Goal: Transaction & Acquisition: Book appointment/travel/reservation

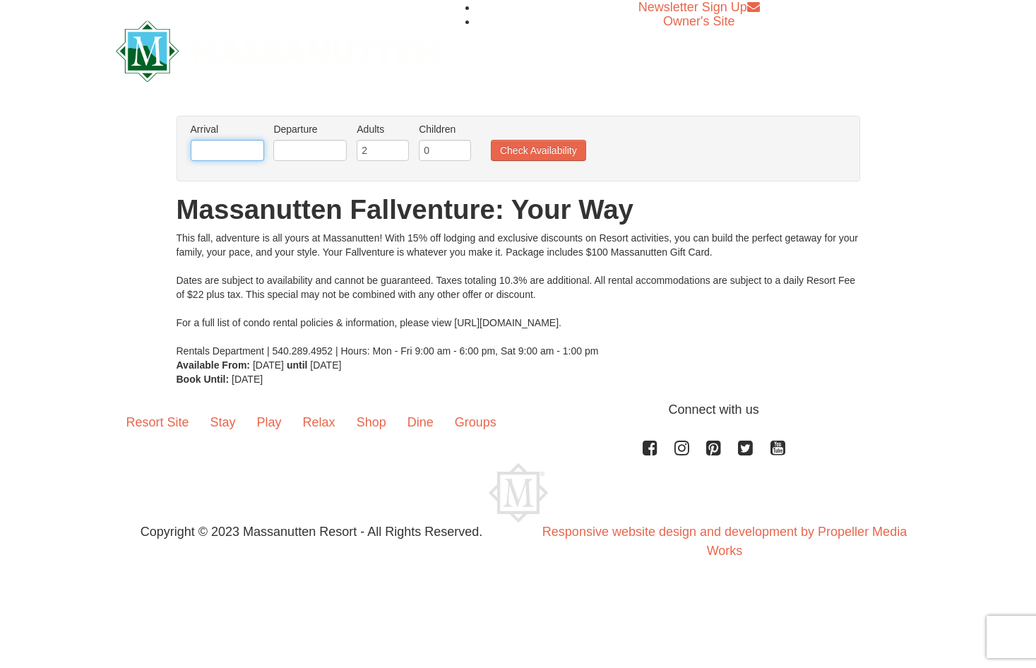
click at [240, 153] on input "text" at bounding box center [227, 150] width 73 height 21
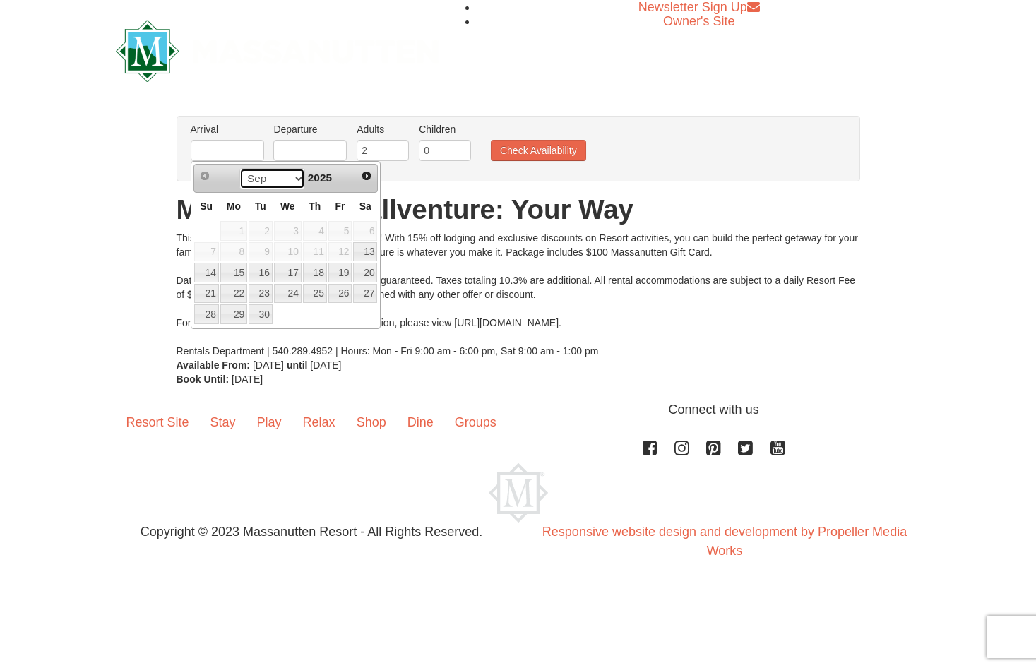
click at [300, 183] on select "Sep Oct Nov Dec" at bounding box center [272, 178] width 66 height 21
click at [344, 316] on link "28" at bounding box center [340, 314] width 24 height 20
type input "11/28/2025"
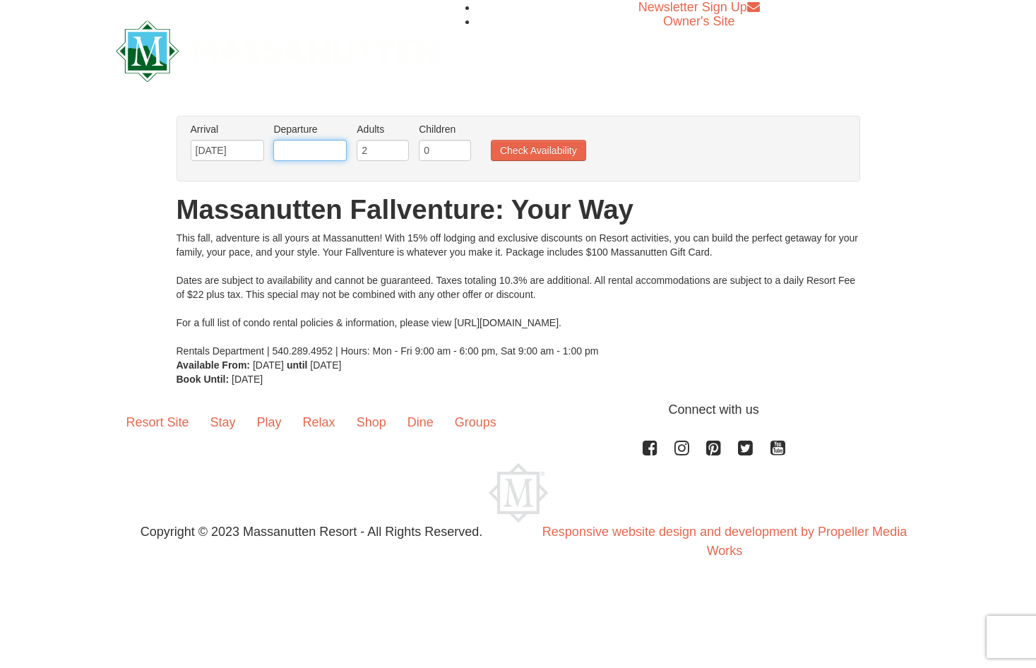
click at [333, 148] on input "text" at bounding box center [309, 150] width 73 height 21
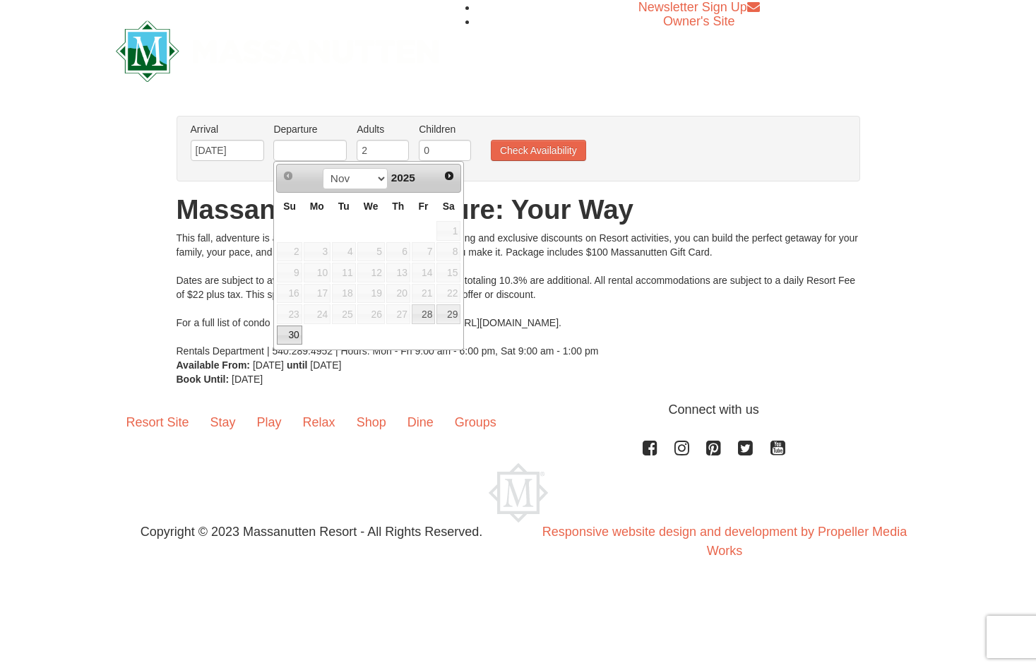
click at [294, 341] on link "30" at bounding box center [289, 336] width 25 height 20
type input "11/30/2025"
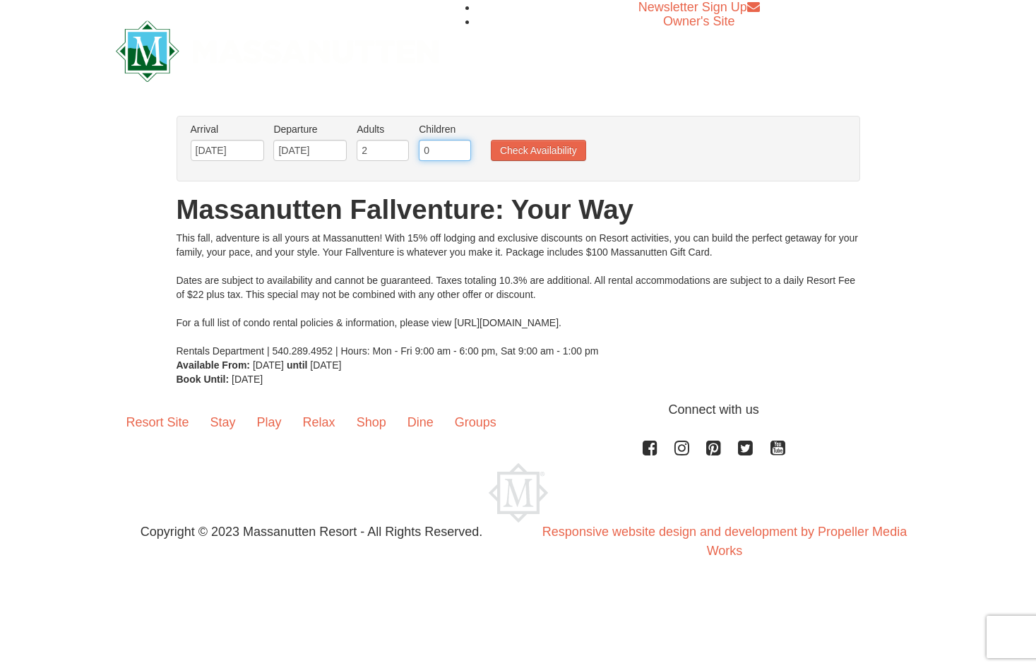
click at [449, 143] on input "0" at bounding box center [445, 150] width 52 height 21
drag, startPoint x: 450, startPoint y: 143, endPoint x: 424, endPoint y: 155, distance: 28.8
click at [424, 155] on input "0" at bounding box center [445, 150] width 52 height 21
type input "2"
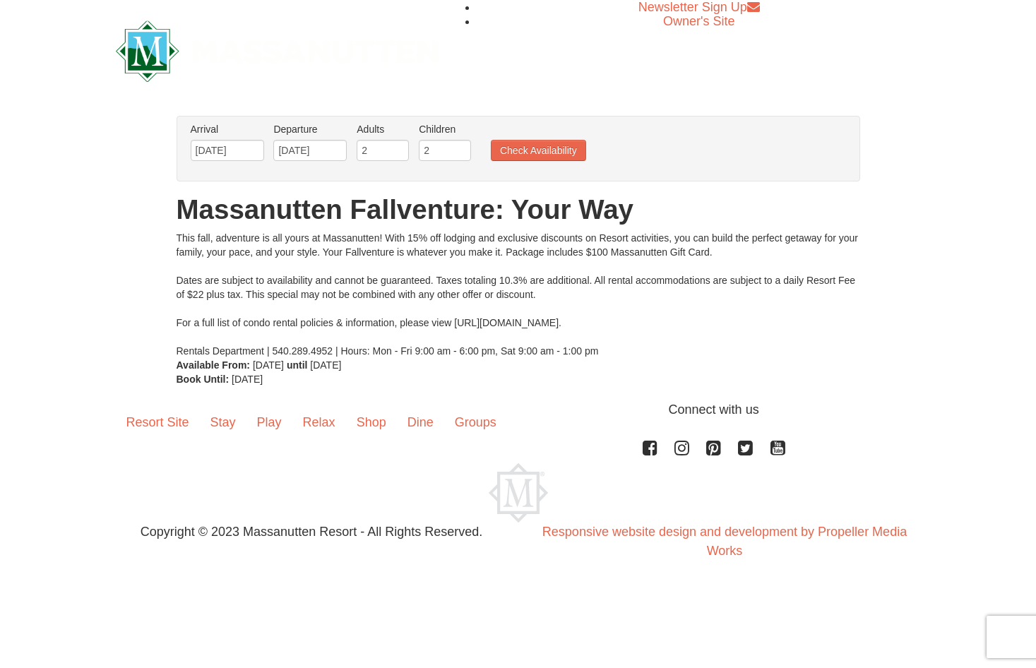
click at [529, 167] on ul "Arrival Please format dates MM/DD/YYYY Please format dates MM/DD/YYYY 11/28/202…" at bounding box center [511, 145] width 648 height 46
click at [533, 150] on button "Check Availability" at bounding box center [538, 150] width 95 height 21
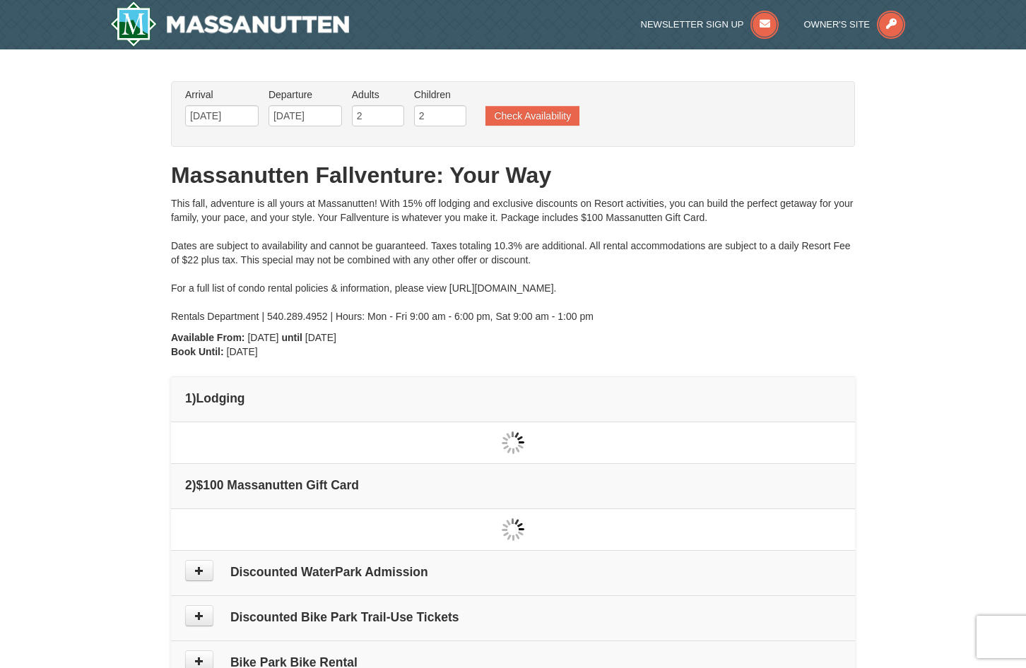
type input "11/28/2025"
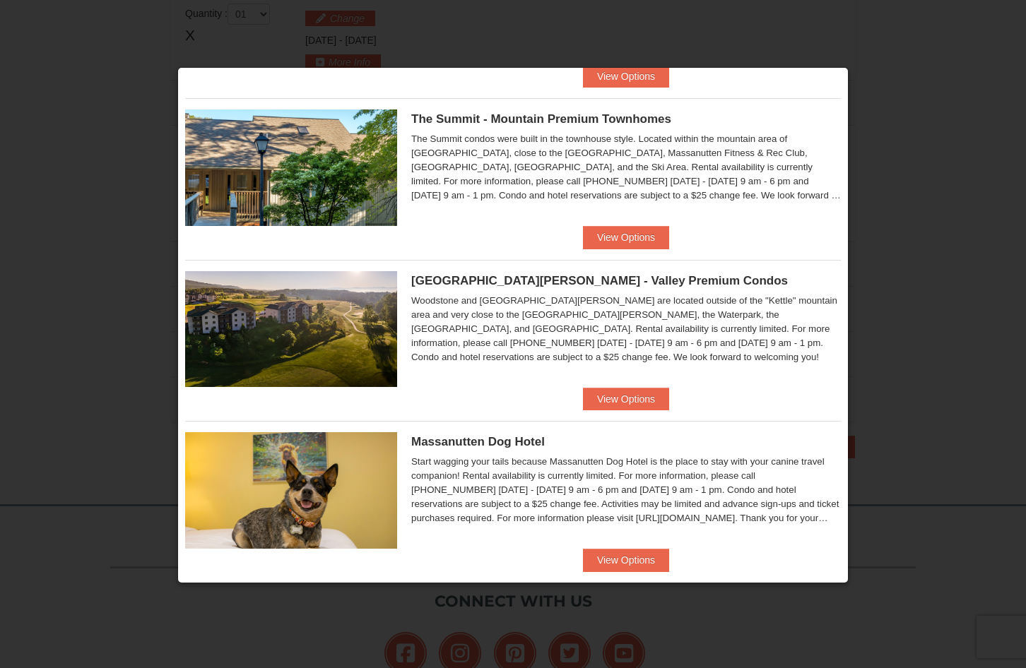
scroll to position [348, 0]
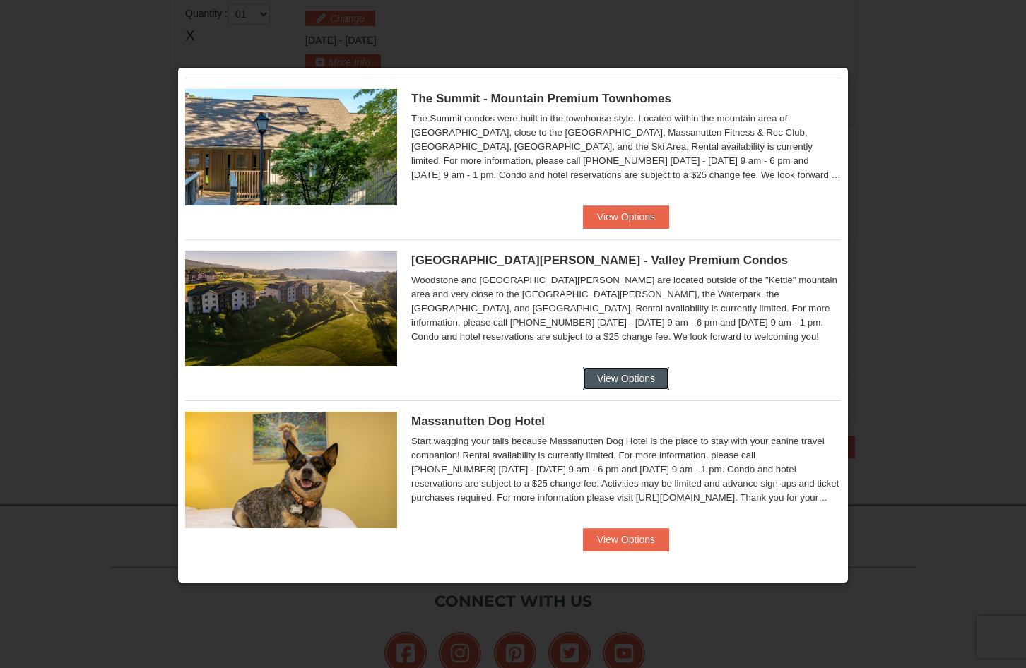
click at [605, 380] on button "View Options" at bounding box center [626, 378] width 86 height 23
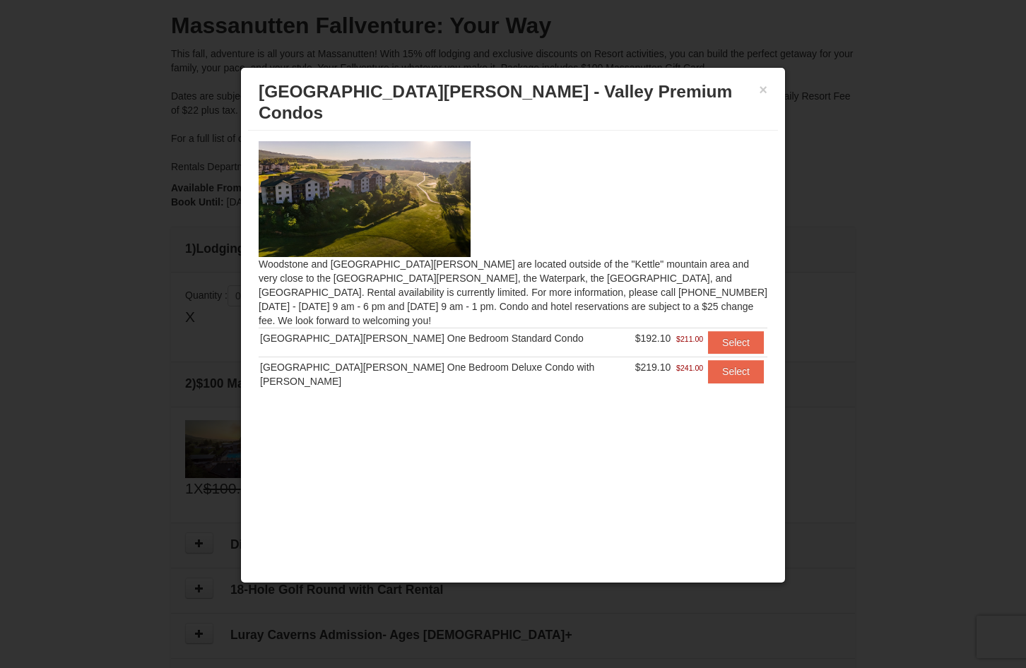
scroll to position [149, 0]
click at [766, 92] on button "×" at bounding box center [763, 90] width 8 height 14
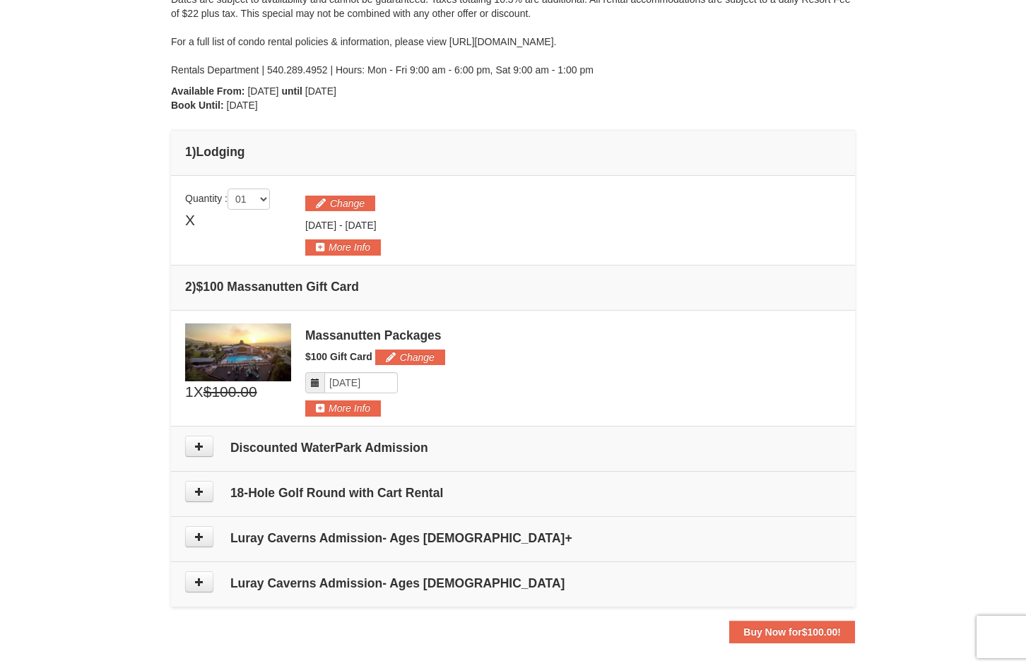
scroll to position [283, 0]
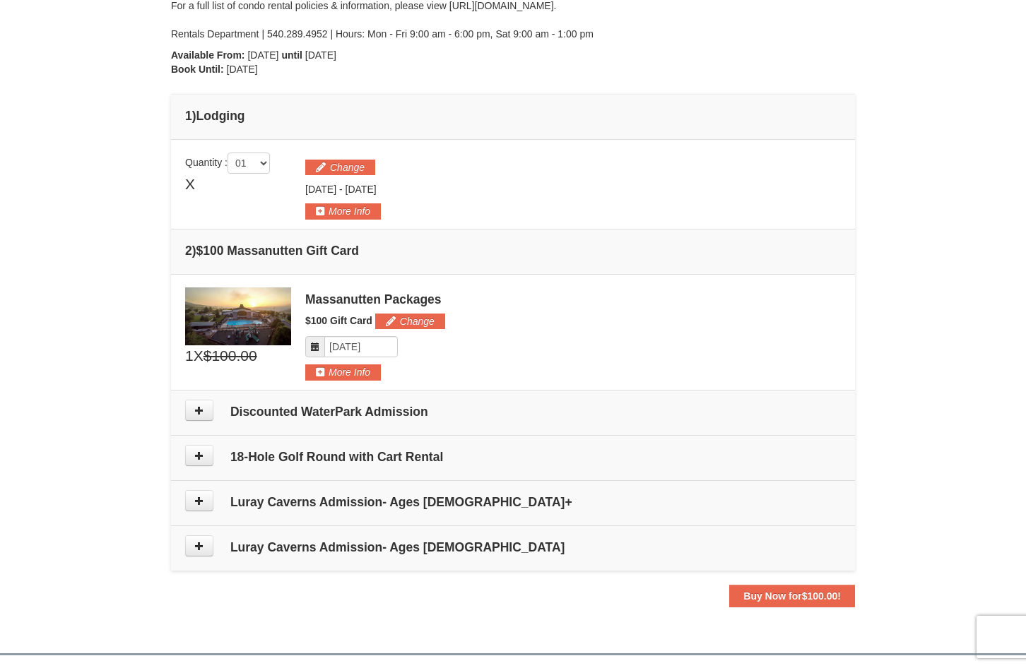
click at [519, 552] on h4 "Luray Caverns Admission- Ages 6 - 12" at bounding box center [513, 547] width 656 height 14
click at [286, 567] on td "Luray Caverns Admission- Ages 6 - 12" at bounding box center [513, 548] width 684 height 45
click at [289, 560] on td "Luray Caverns Admission- Ages 6 - 12" at bounding box center [513, 548] width 684 height 45
click at [201, 550] on icon at bounding box center [199, 546] width 10 height 10
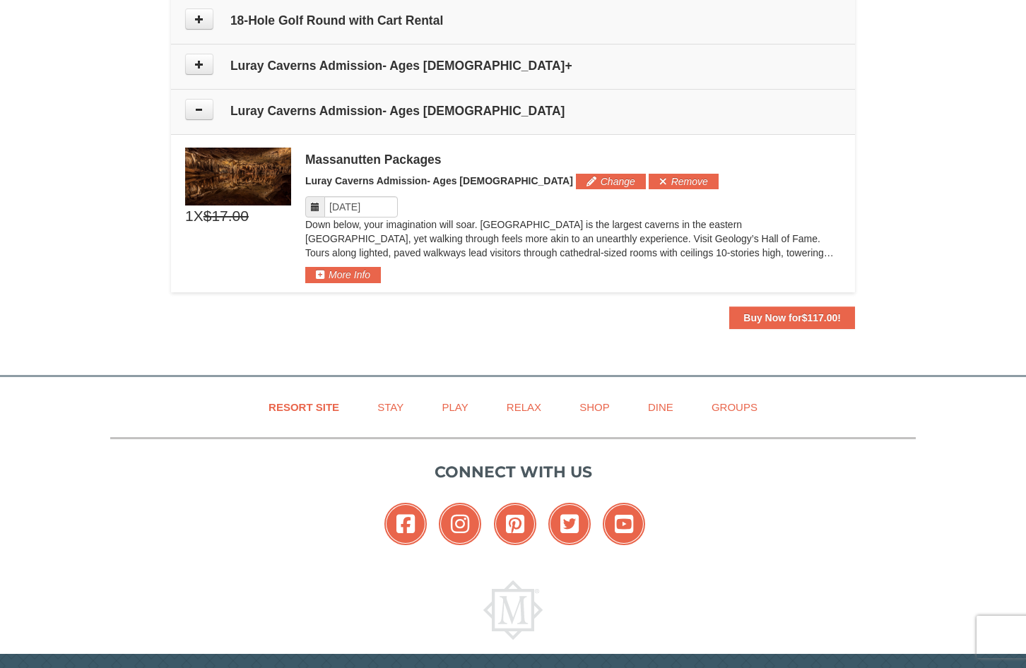
scroll to position [694, 0]
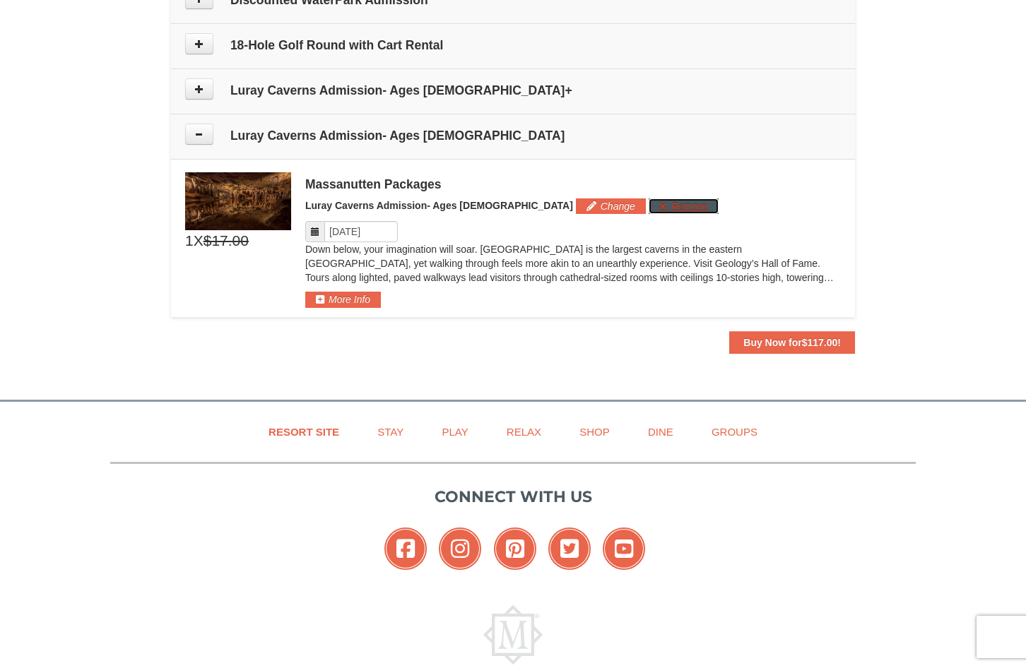
click at [649, 202] on button "Remove" at bounding box center [684, 207] width 70 height 16
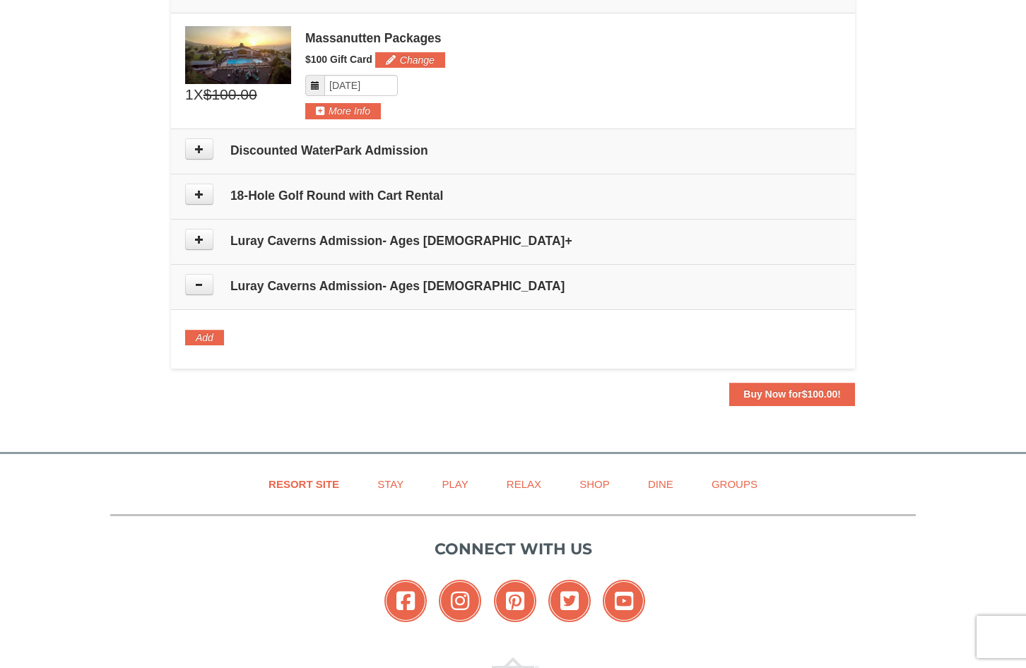
scroll to position [314, 0]
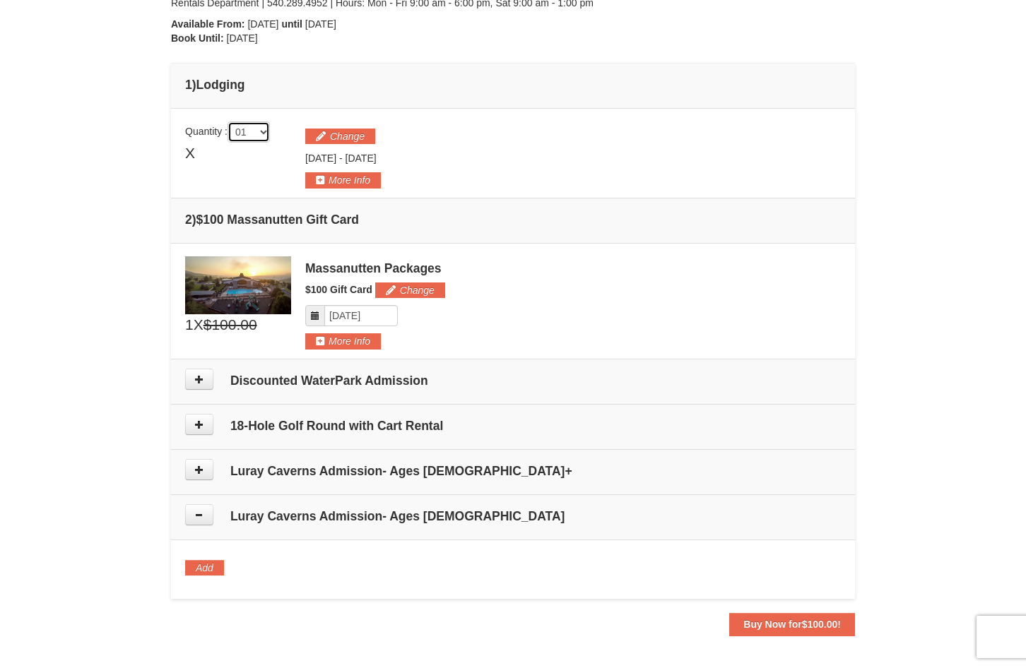
click at [264, 136] on select "01 02 03 04 05" at bounding box center [248, 132] width 42 height 21
click at [259, 136] on select "01 02 03 04 05" at bounding box center [248, 132] width 42 height 21
select select "1"
click at [360, 179] on button "More Info" at bounding box center [343, 180] width 76 height 16
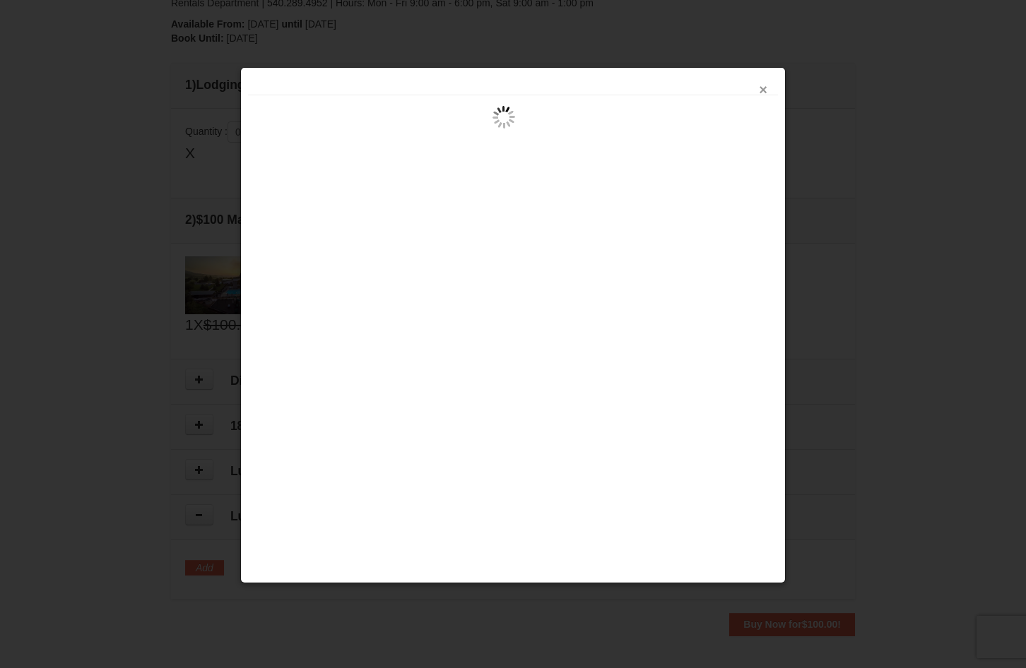
click at [763, 90] on button "×" at bounding box center [763, 90] width 8 height 14
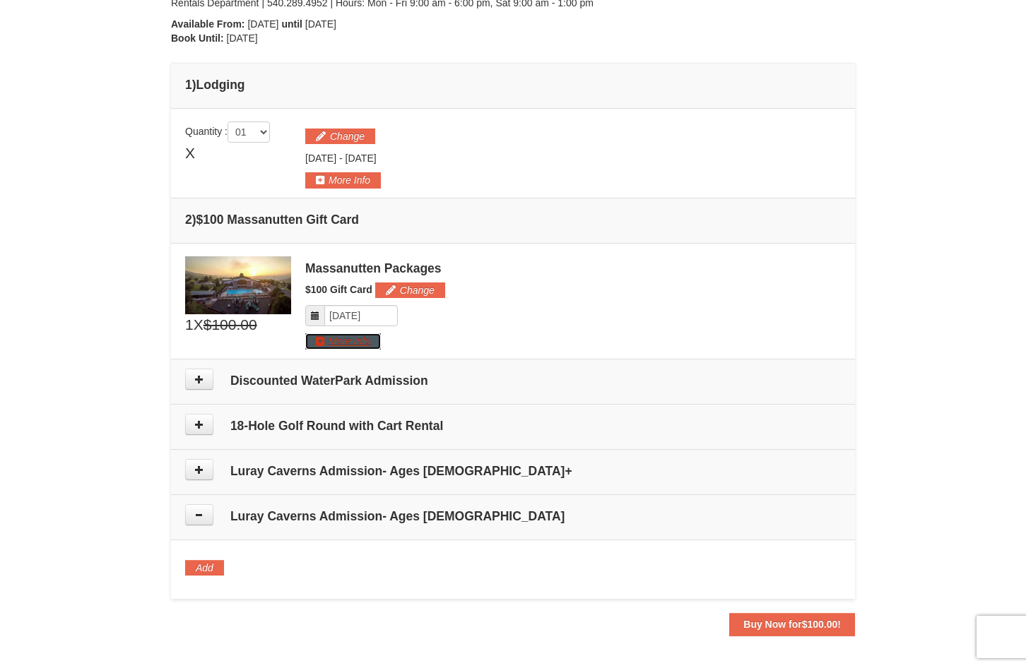
click at [329, 347] on button "More Info" at bounding box center [343, 341] width 76 height 16
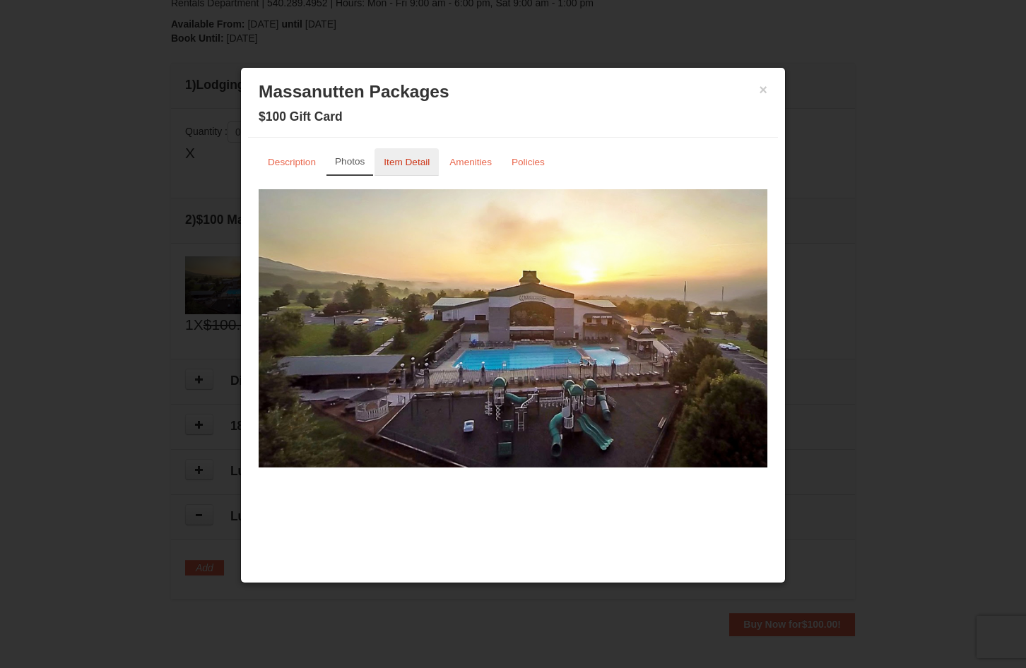
click at [406, 170] on link "Item Detail" at bounding box center [406, 162] width 64 height 28
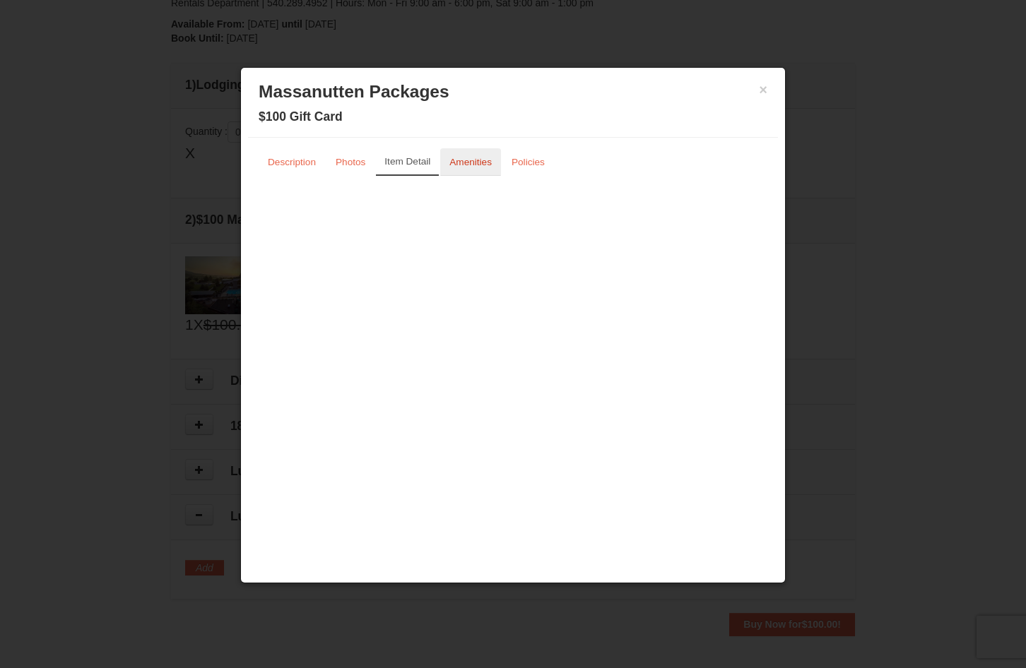
click at [472, 162] on small "Amenities" at bounding box center [470, 162] width 42 height 11
click at [526, 160] on small "Policies" at bounding box center [527, 162] width 33 height 11
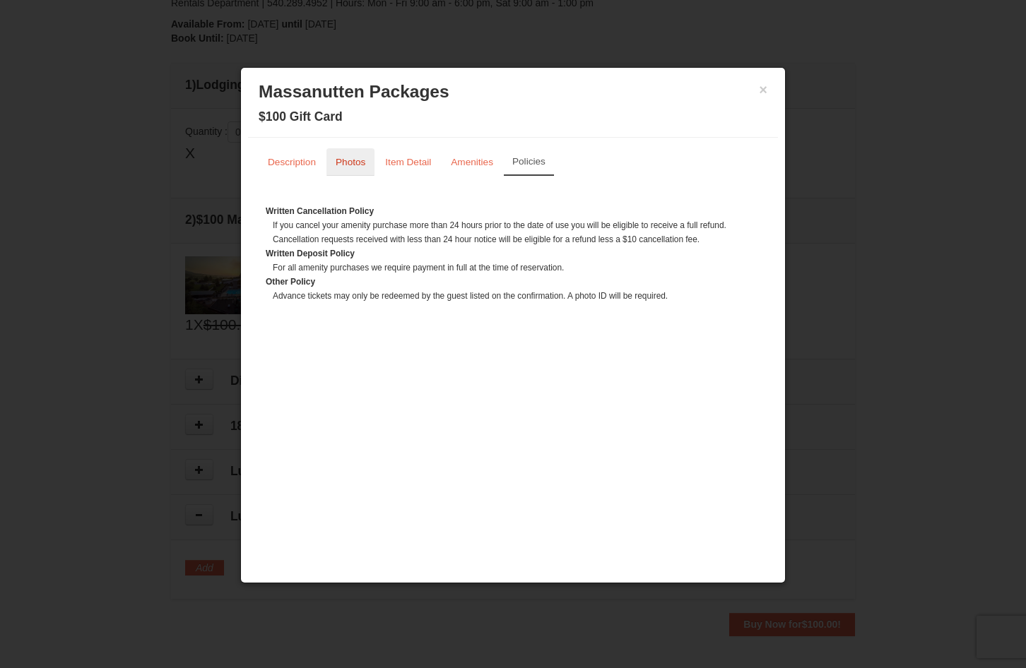
click at [357, 167] on link "Photos" at bounding box center [350, 162] width 48 height 28
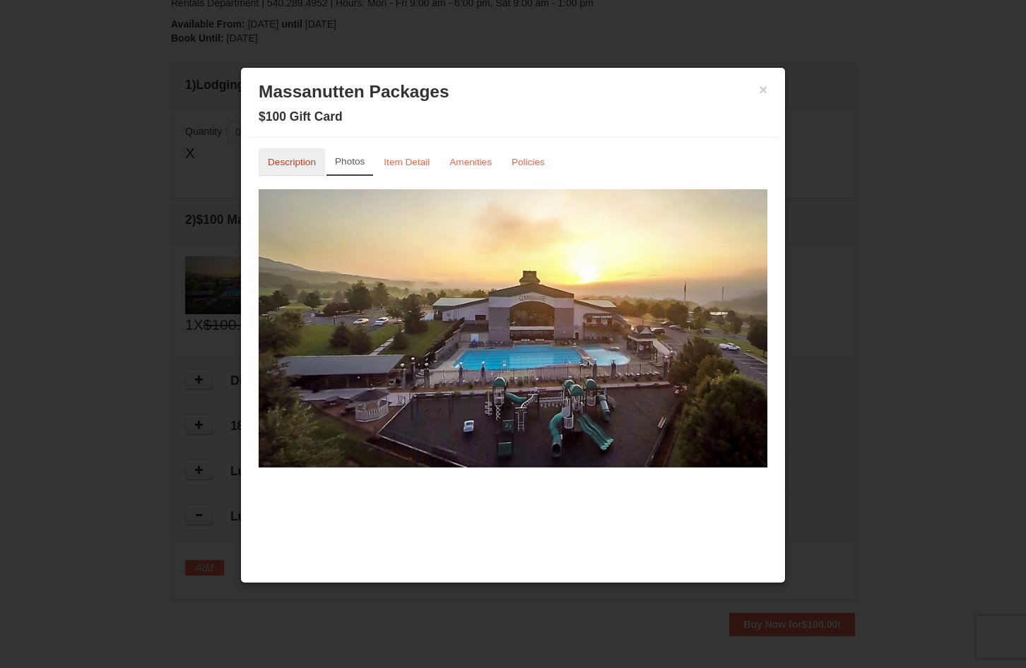
click at [308, 163] on small "Description" at bounding box center [292, 162] width 48 height 11
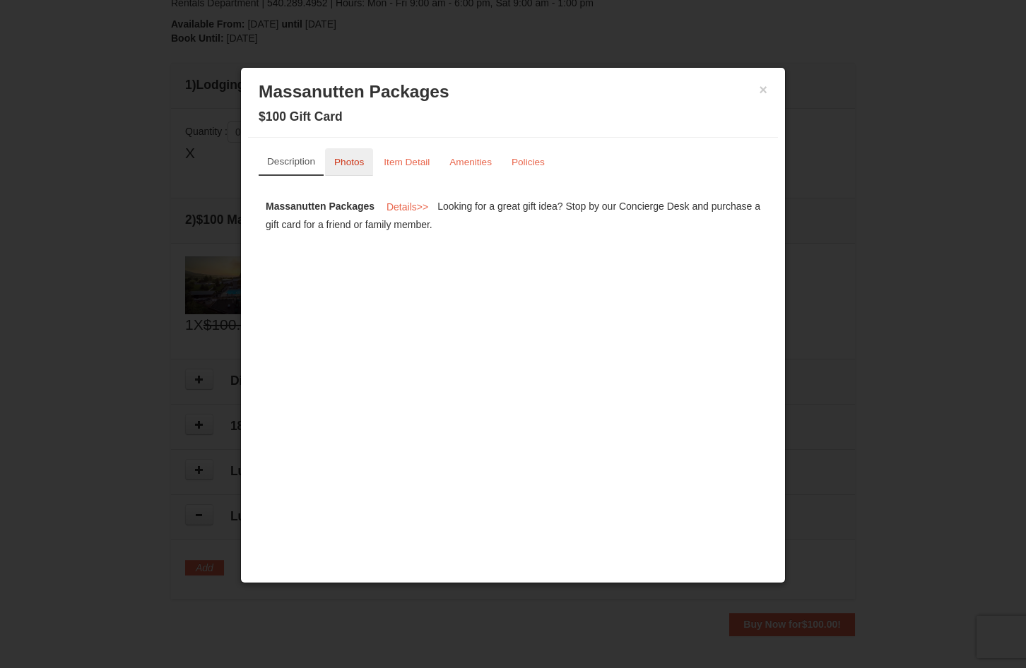
click at [364, 170] on link "Photos" at bounding box center [349, 162] width 48 height 28
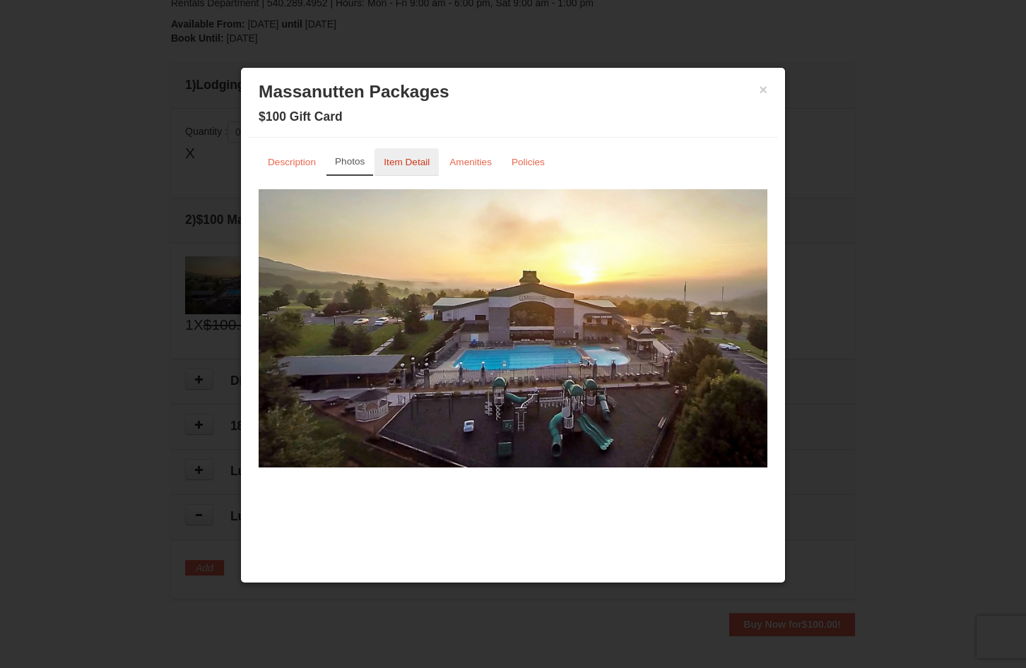
click at [397, 162] on small "Item Detail" at bounding box center [407, 162] width 46 height 11
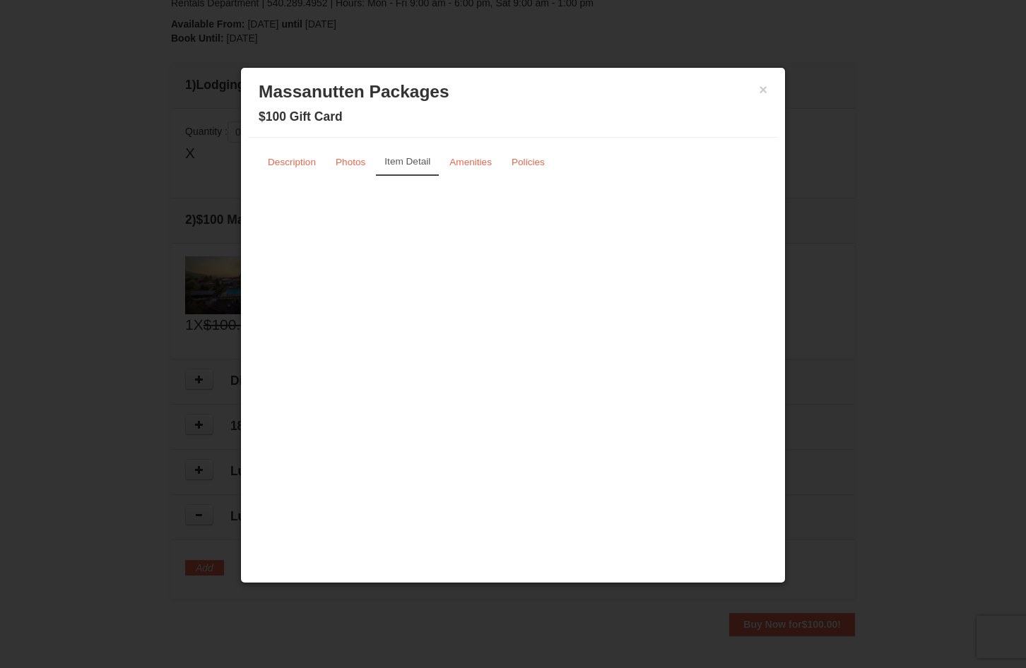
click at [756, 90] on h3 "Massanutten Packages" at bounding box center [513, 91] width 509 height 21
click at [764, 95] on button "×" at bounding box center [763, 90] width 8 height 14
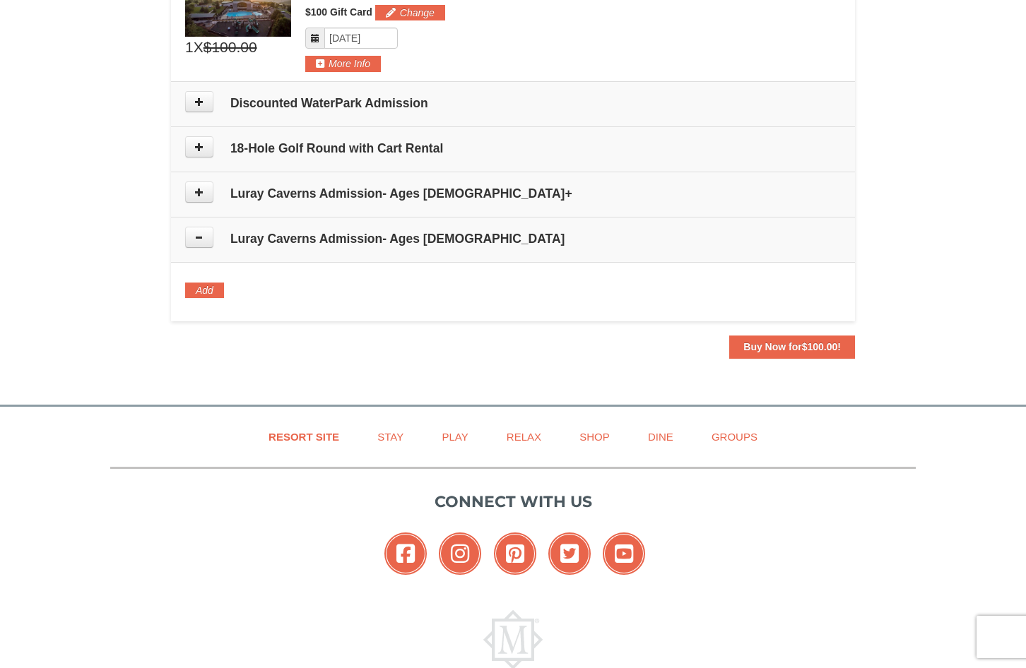
scroll to position [667, 0]
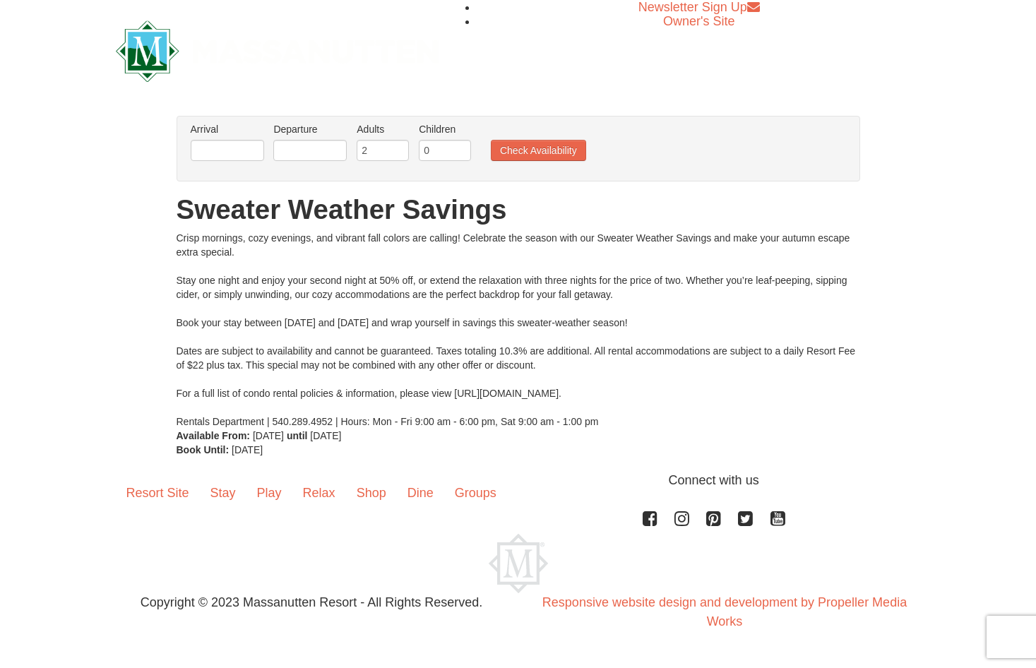
drag, startPoint x: 794, startPoint y: 384, endPoint x: 787, endPoint y: 387, distance: 7.9
